Goal: Transaction & Acquisition: Book appointment/travel/reservation

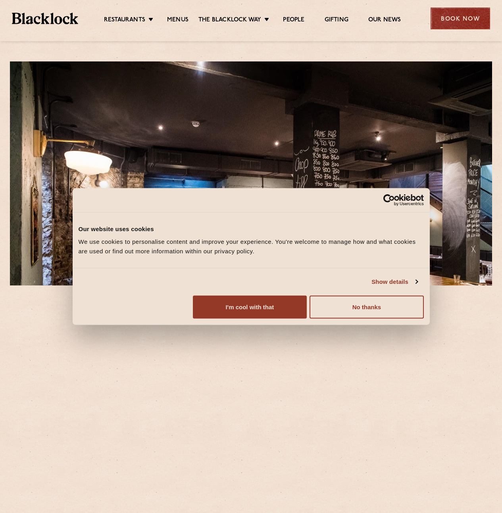
click at [469, 19] on div "Book Now" at bounding box center [461, 19] width 60 height 22
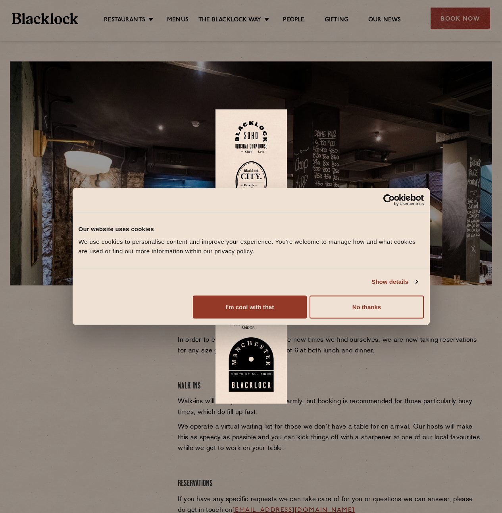
click at [255, 263] on img at bounding box center [251, 263] width 48 height 26
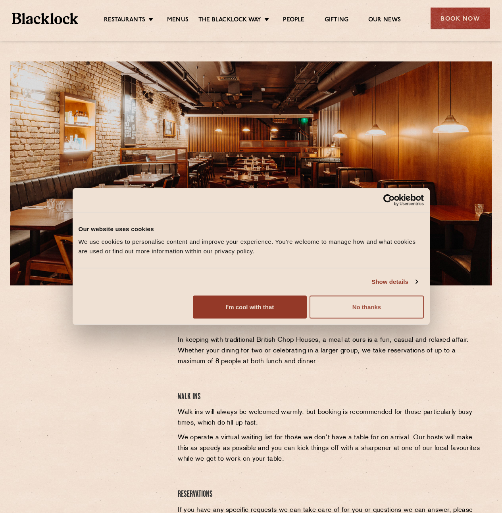
click at [417, 319] on button "No thanks" at bounding box center [367, 307] width 114 height 23
